Goal: Information Seeking & Learning: Learn about a topic

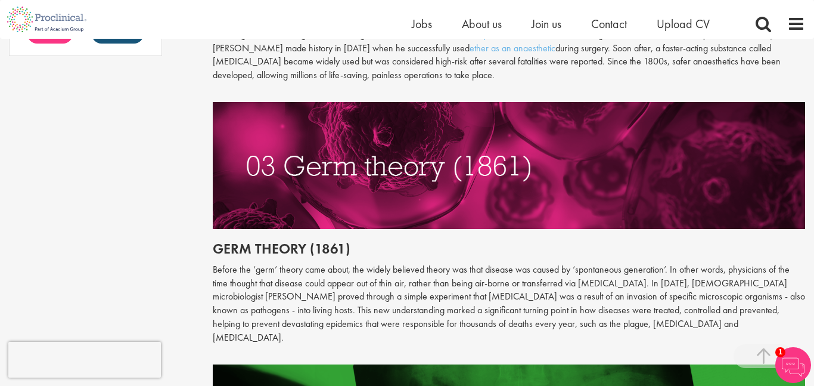
scroll to position [1083, 0]
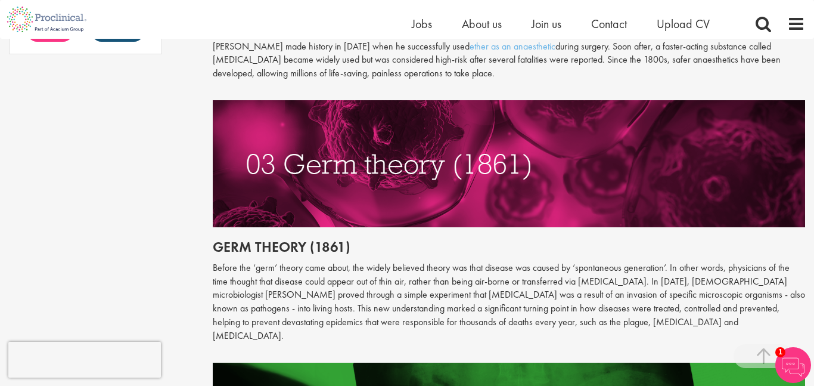
drag, startPoint x: 684, startPoint y: 269, endPoint x: 640, endPoint y: 329, distance: 73.8
click at [640, 329] on div "Throughout history, disease has been a subject of fear and fascination in equal…" at bounding box center [509, 0] width 593 height 1033
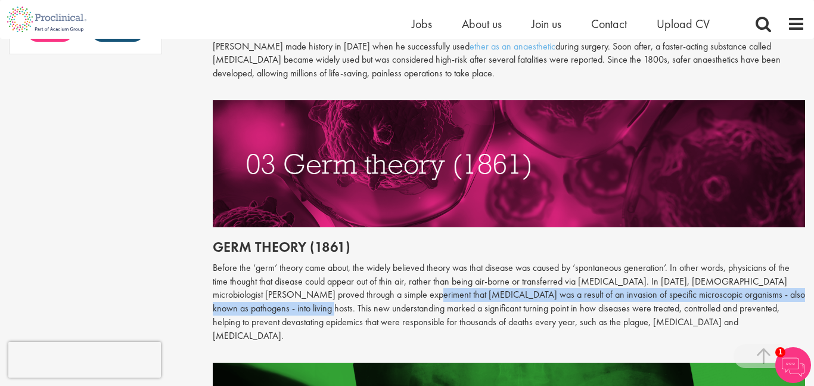
drag, startPoint x: 375, startPoint y: 279, endPoint x: 249, endPoint y: 296, distance: 127.4
click at [249, 296] on p "Before the ‘germ’ theory came about, the widely believed theory was that diseas…" at bounding box center [509, 302] width 593 height 82
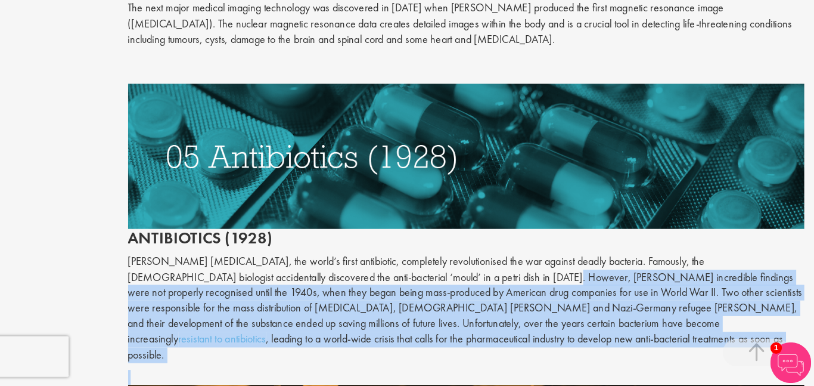
scroll to position [1673, 0]
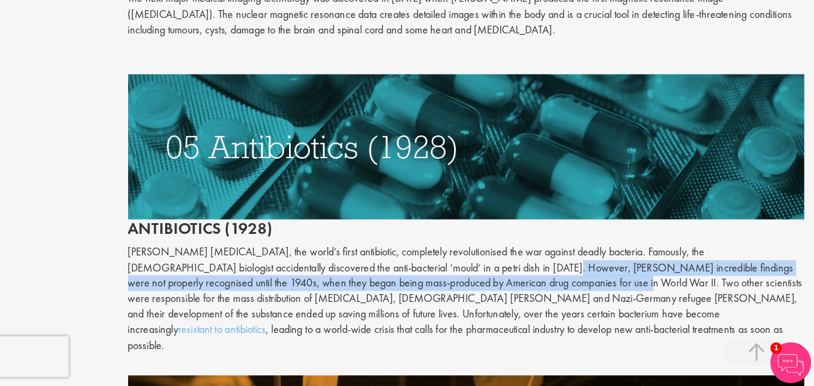
drag, startPoint x: 471, startPoint y: 270, endPoint x: 517, endPoint y: 267, distance: 46.6
click at [517, 267] on p "[PERSON_NAME] [MEDICAL_DATA], the world’s first antibiotic, completely revoluti…" at bounding box center [509, 309] width 593 height 95
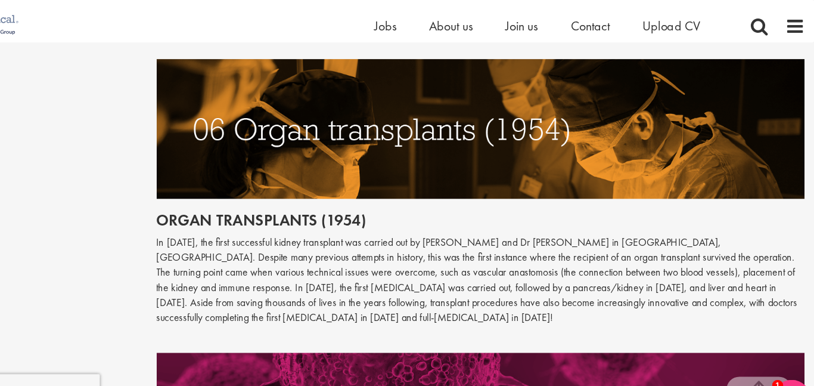
scroll to position [1995, 0]
